Goal: Information Seeking & Learning: Learn about a topic

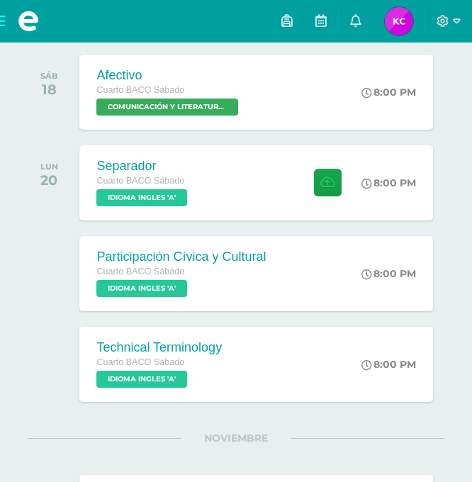
scroll to position [227, 0]
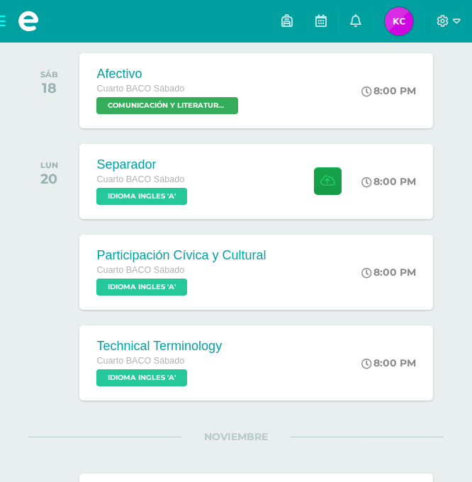
click at [6, 19] on span at bounding box center [28, 21] width 57 height 43
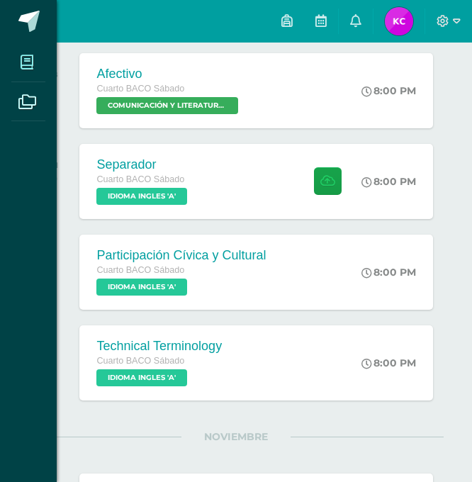
click at [35, 51] on span at bounding box center [27, 62] width 32 height 32
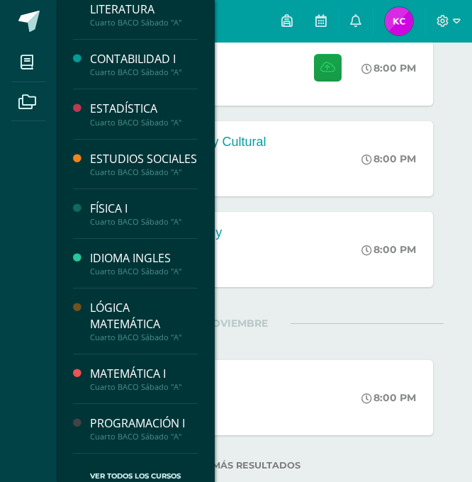
scroll to position [109, 0]
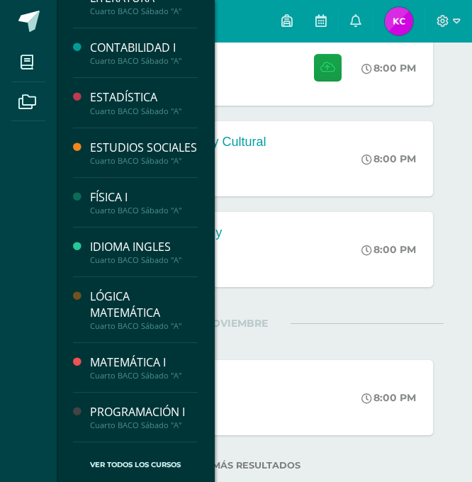
click at [145, 415] on div "PROGRAMACIÓN I" at bounding box center [144, 412] width 108 height 16
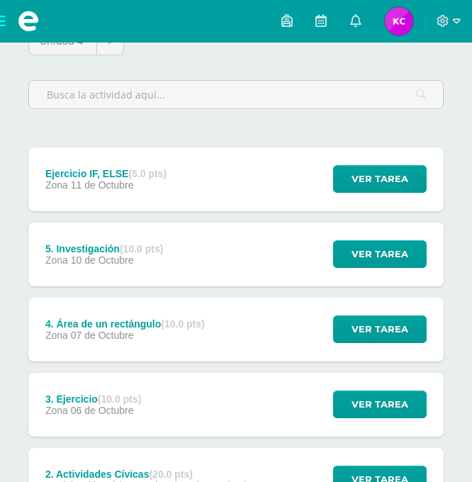
scroll to position [170, 0]
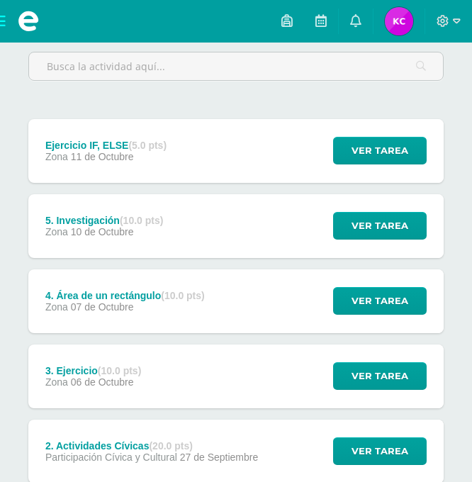
click at [270, 148] on div "Ejercicio IF, ELSE (5.0 pts) Zona 11 de Octubre Ver tarea Ejercicio IF, ELSE PR…" at bounding box center [236, 151] width 416 height 64
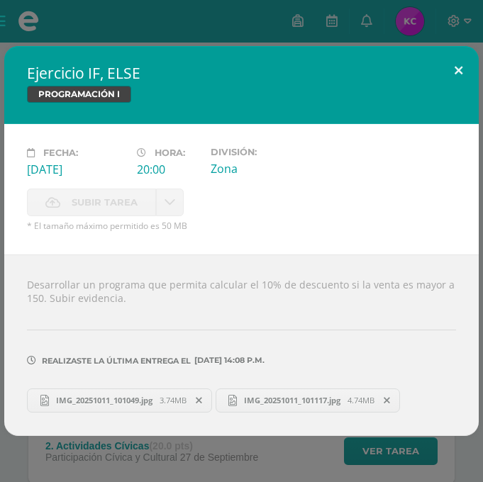
click at [458, 67] on button at bounding box center [458, 70] width 40 height 48
